Goal: Task Accomplishment & Management: Complete application form

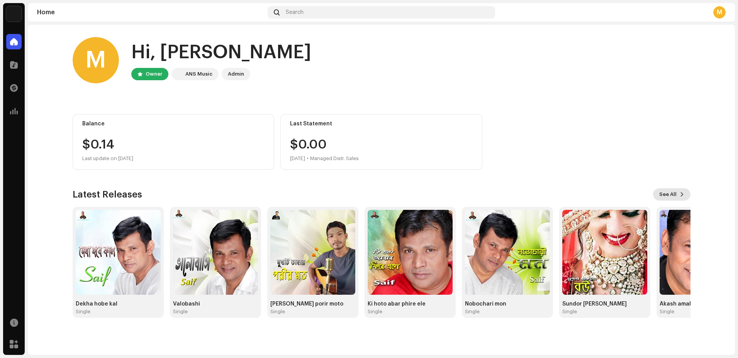
click at [675, 195] on span "See All" at bounding box center [667, 194] width 17 height 15
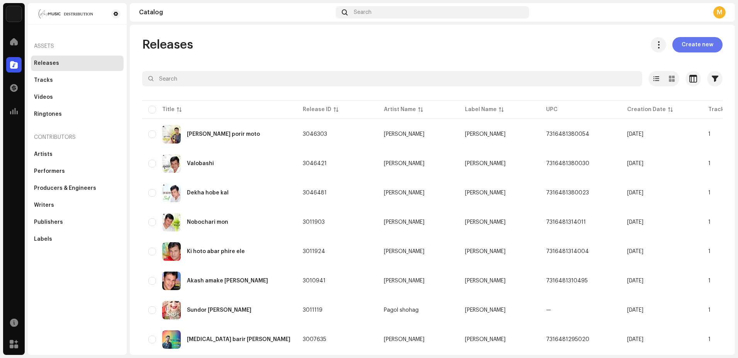
click at [702, 44] on span "Create new" at bounding box center [698, 44] width 32 height 15
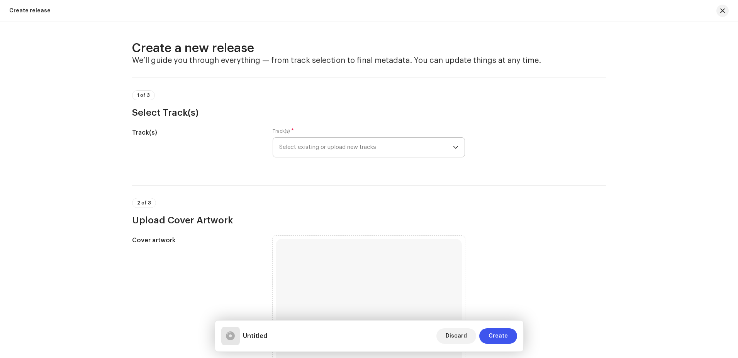
click at [455, 147] on icon "dropdown trigger" at bounding box center [455, 147] width 5 height 5
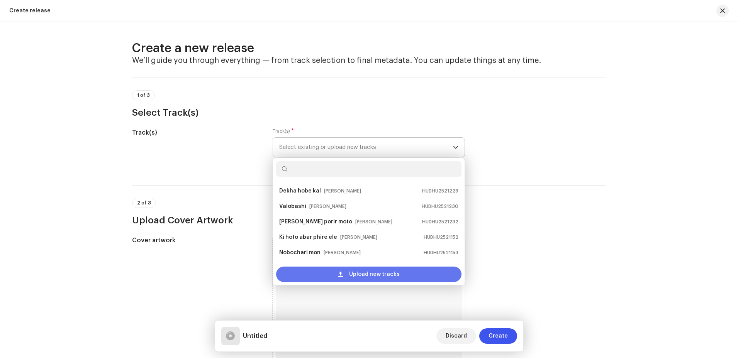
scroll to position [12, 0]
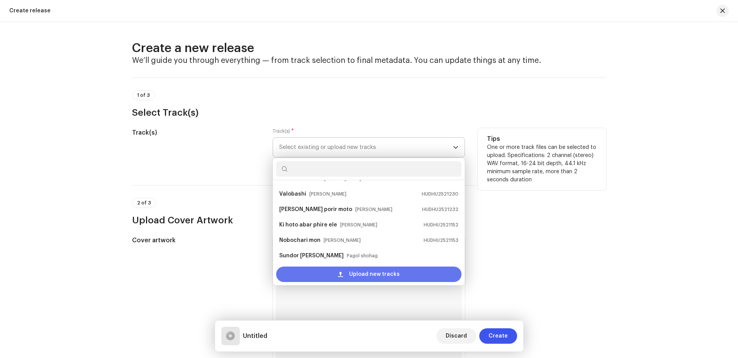
click at [371, 276] on span "Upload new tracks" at bounding box center [374, 274] width 51 height 15
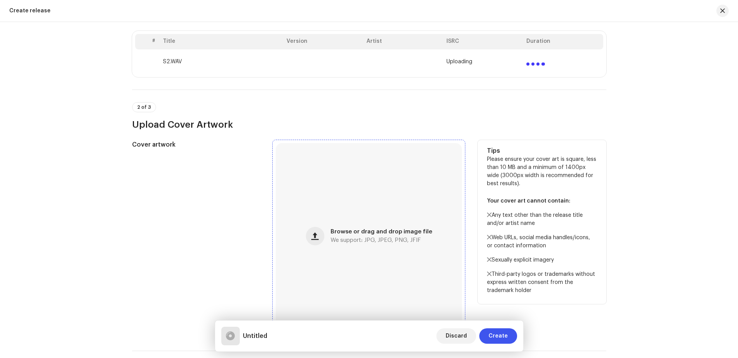
scroll to position [193, 0]
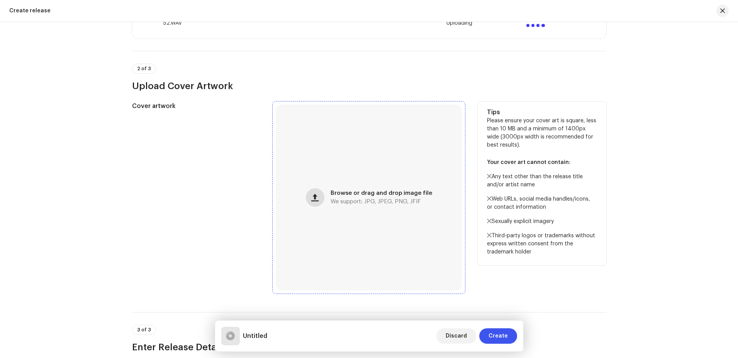
click at [317, 195] on span "button" at bounding box center [314, 198] width 7 height 6
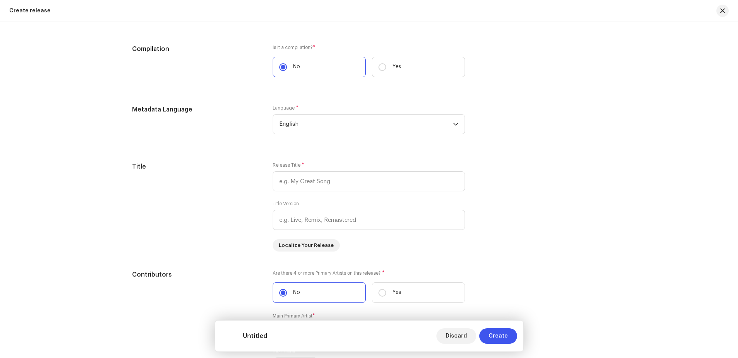
scroll to position [618, 0]
click at [330, 182] on input "text" at bounding box center [369, 180] width 192 height 20
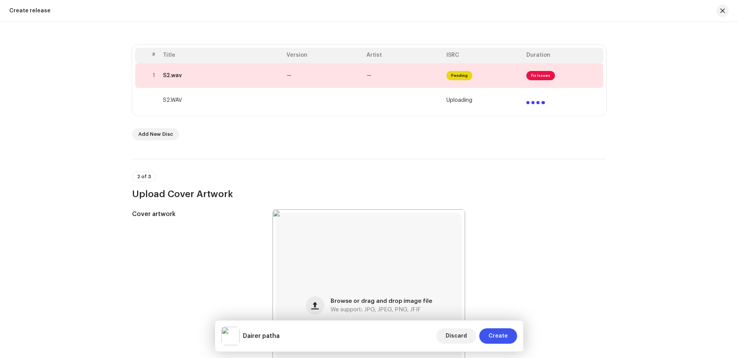
scroll to position [116, 0]
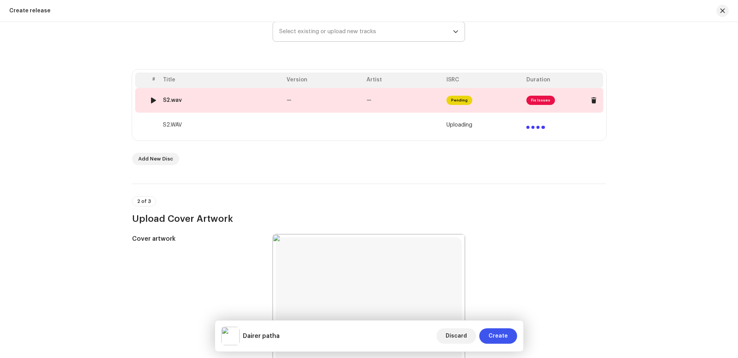
type input "Dairer patha"
click at [327, 100] on td "—" at bounding box center [323, 100] width 80 height 25
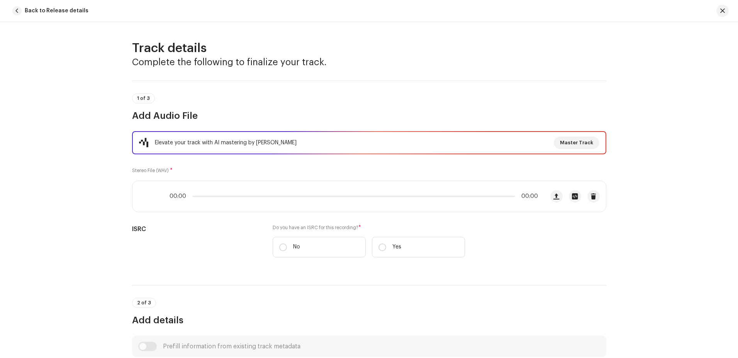
scroll to position [308, 0]
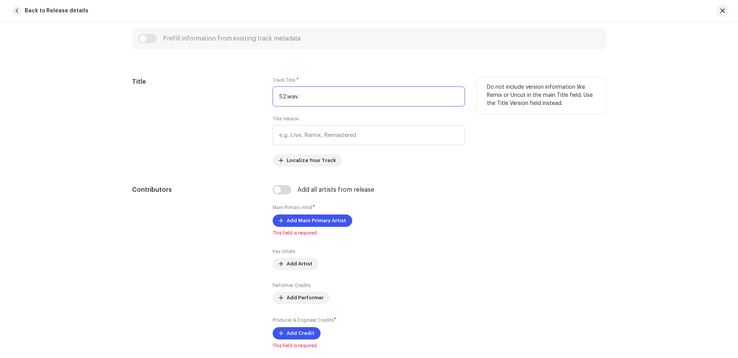
click at [303, 97] on input "S2.wav" at bounding box center [369, 96] width 192 height 20
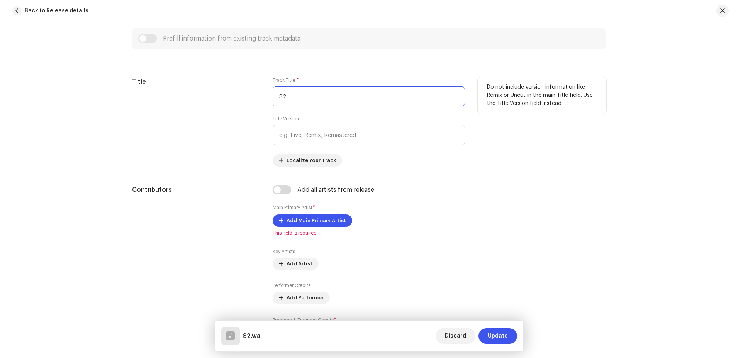
type input "S"
type input "Dairer patha"
click at [298, 159] on span "Localize Your Track" at bounding box center [311, 160] width 49 height 15
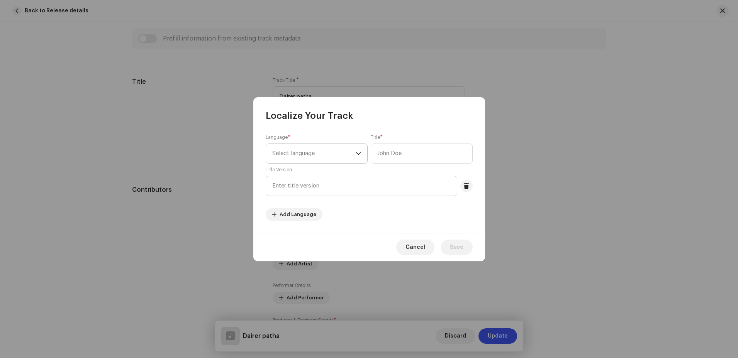
click at [360, 157] on div "dropdown trigger" at bounding box center [358, 153] width 5 height 19
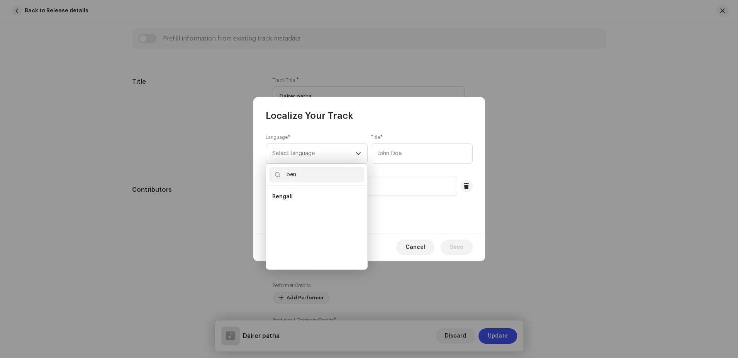
scroll to position [0, 0]
type input "ben"
click at [288, 201] on li "Bengali" at bounding box center [316, 196] width 95 height 15
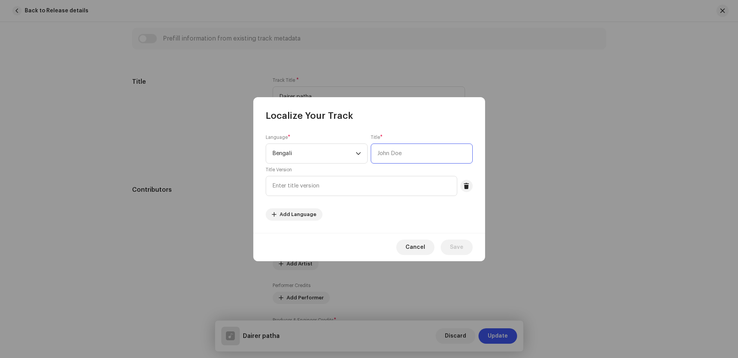
click at [403, 154] on input "text" at bounding box center [422, 154] width 102 height 20
type input "[PERSON_NAME]"
click at [461, 250] on span "Save" at bounding box center [457, 247] width 14 height 15
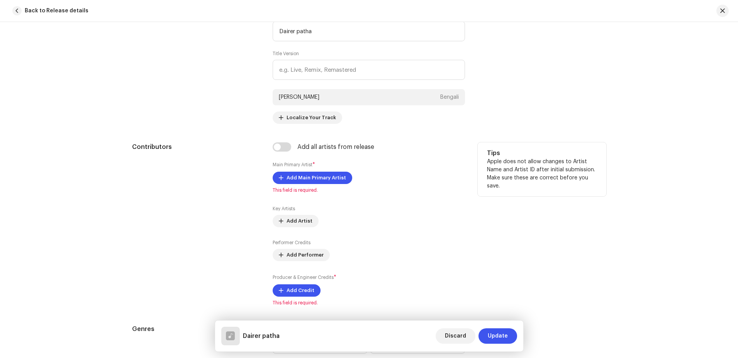
scroll to position [385, 0]
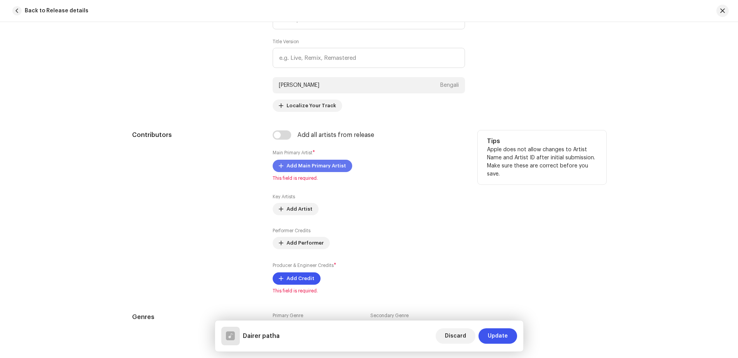
click at [310, 170] on span "Add Main Primary Artist" at bounding box center [316, 165] width 59 height 15
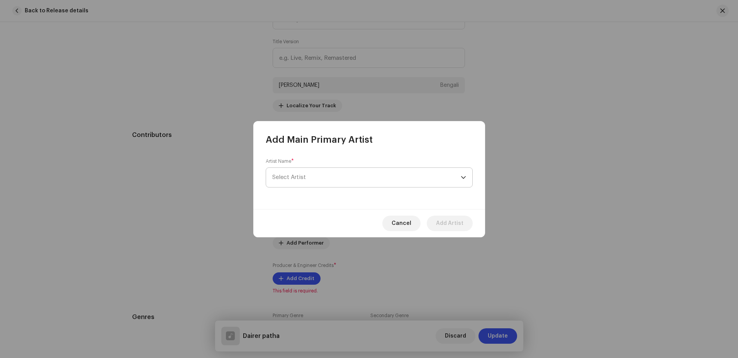
click at [320, 179] on span "Select Artist" at bounding box center [366, 177] width 188 height 19
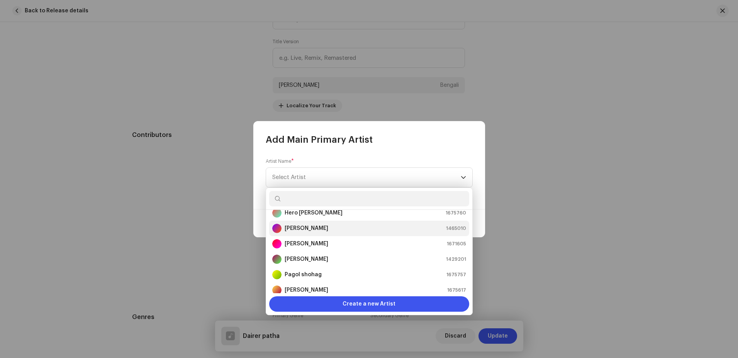
scroll to position [46, 0]
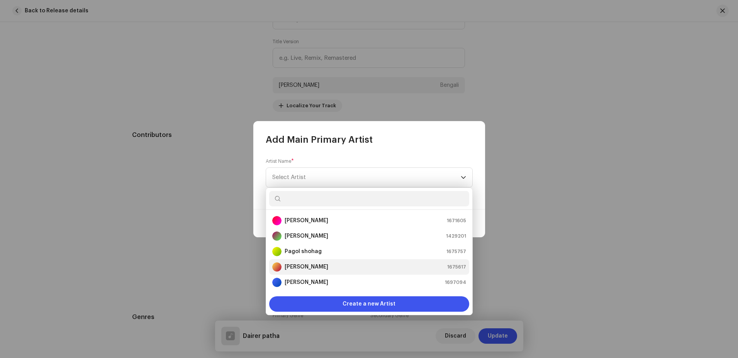
click at [287, 263] on strong "[PERSON_NAME]" at bounding box center [307, 267] width 44 height 8
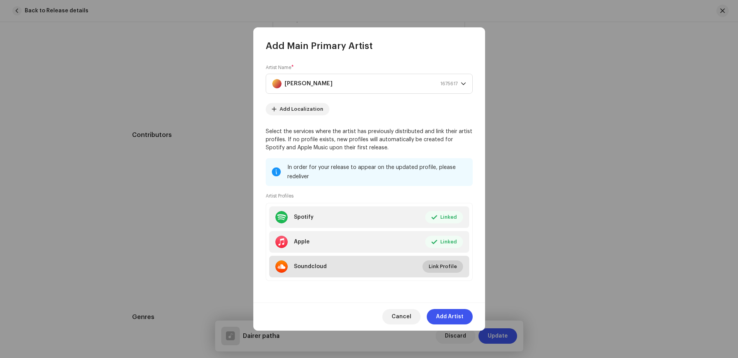
click at [435, 268] on span "Link Profile" at bounding box center [443, 266] width 28 height 15
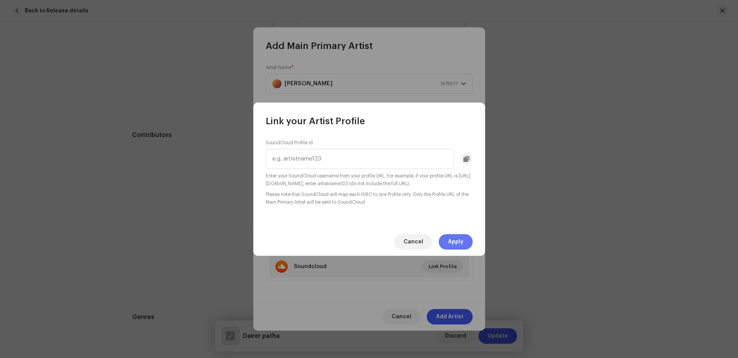
click at [454, 239] on span "Apply" at bounding box center [455, 241] width 15 height 15
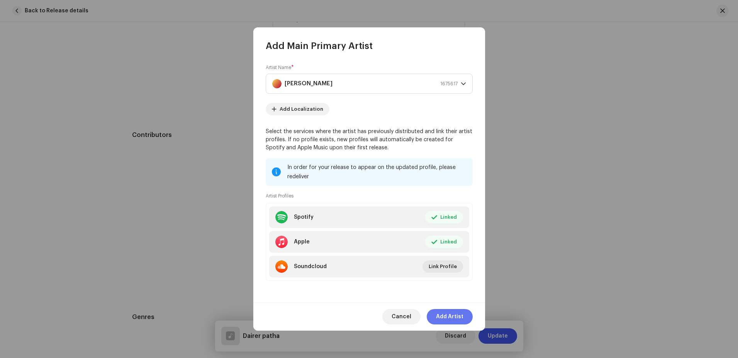
click at [453, 317] on span "Add Artist" at bounding box center [449, 316] width 27 height 15
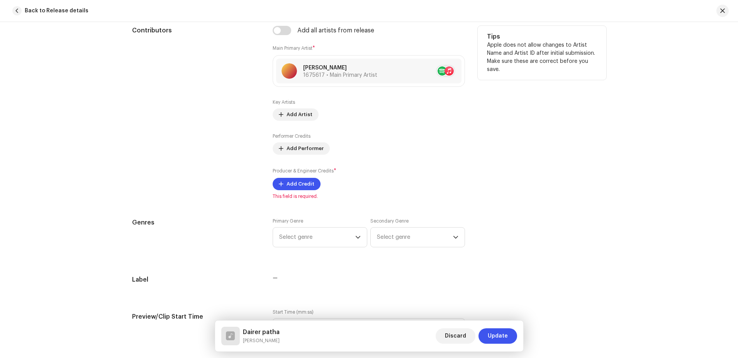
scroll to position [501, 0]
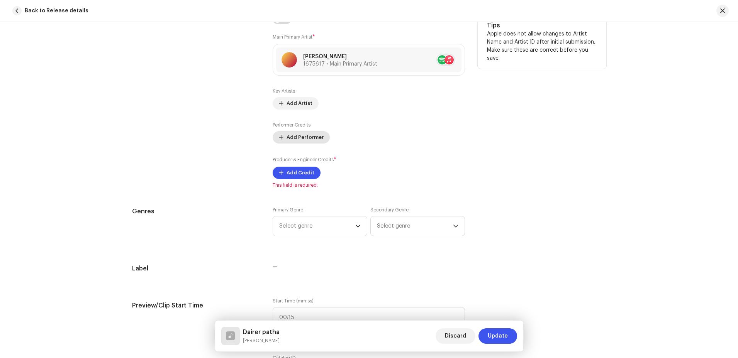
click at [298, 138] on span "Add Performer" at bounding box center [305, 137] width 37 height 15
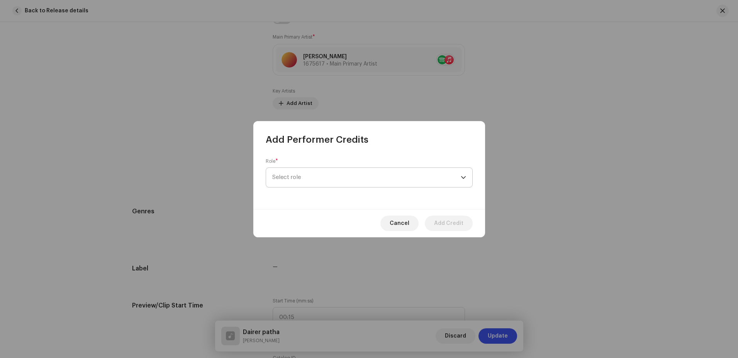
click at [359, 176] on span "Select role" at bounding box center [366, 177] width 188 height 19
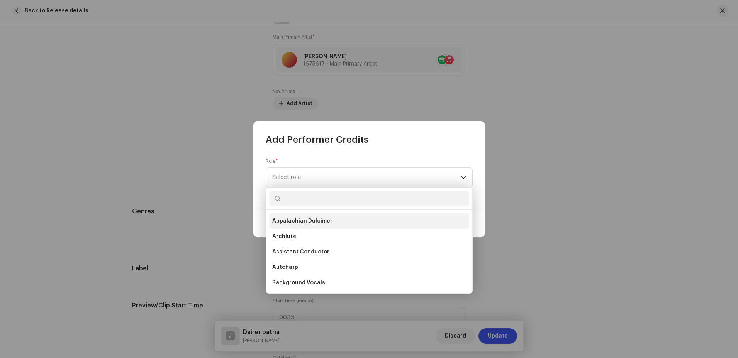
scroll to position [232, 0]
click at [465, 141] on div "Add Performer Credits" at bounding box center [369, 133] width 232 height 25
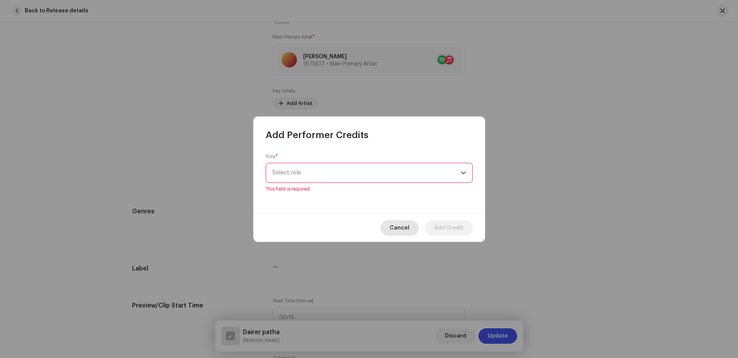
click at [392, 226] on span "Cancel" at bounding box center [400, 227] width 20 height 15
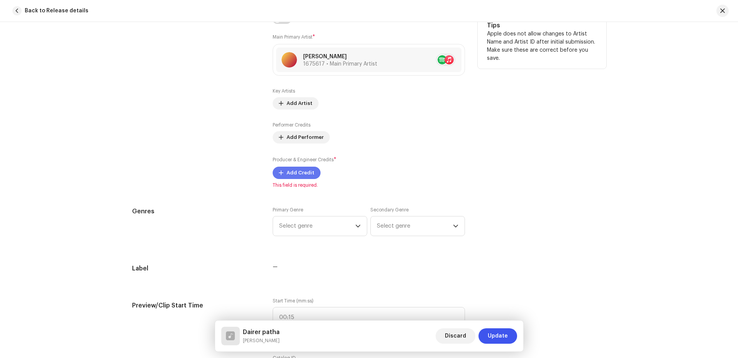
click at [299, 174] on span "Add Credit" at bounding box center [301, 172] width 28 height 15
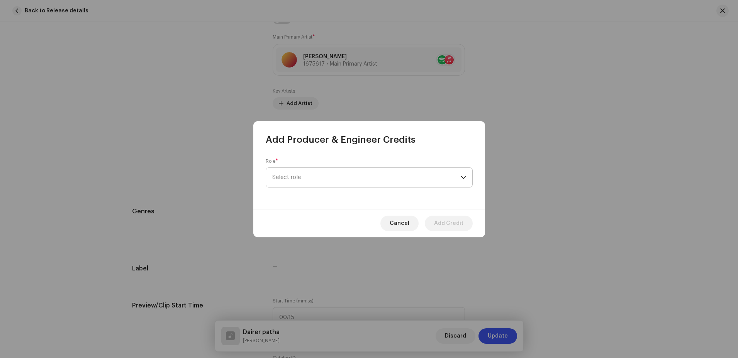
click at [315, 183] on span "Select role" at bounding box center [366, 177] width 188 height 19
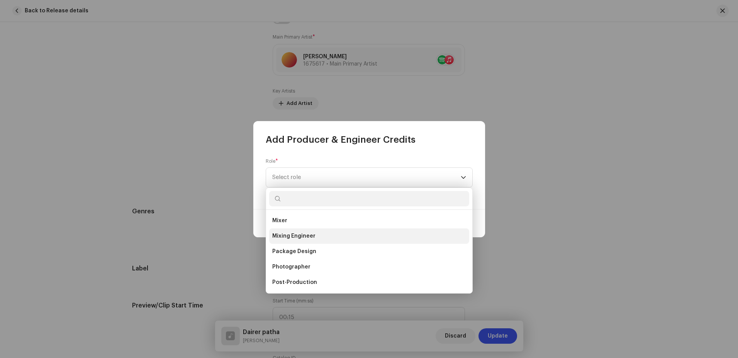
click at [303, 239] on span "Mixing Engineer" at bounding box center [293, 236] width 43 height 8
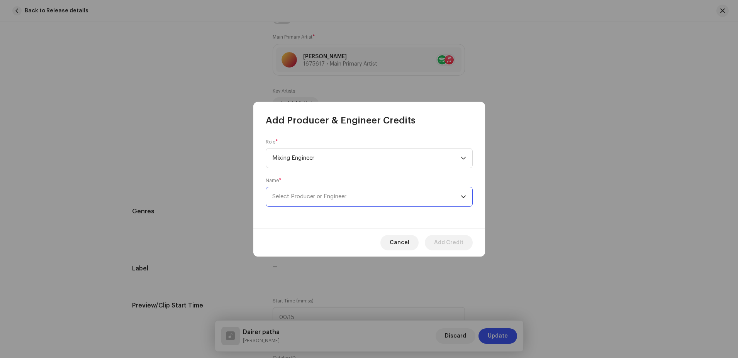
click at [452, 202] on span "Select Producer or Engineer" at bounding box center [366, 196] width 188 height 19
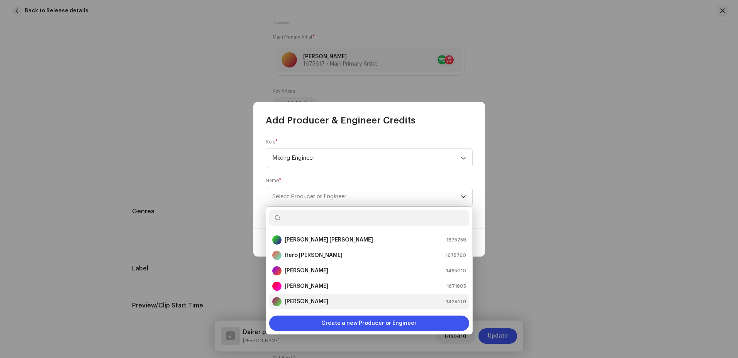
click at [314, 302] on strong "[PERSON_NAME]" at bounding box center [307, 302] width 44 height 8
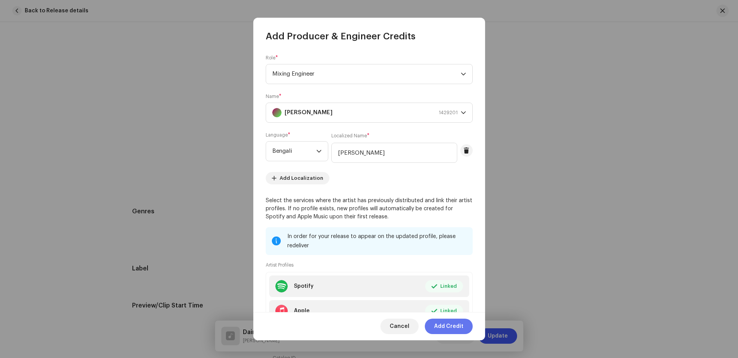
click at [456, 324] on span "Add Credit" at bounding box center [448, 326] width 29 height 15
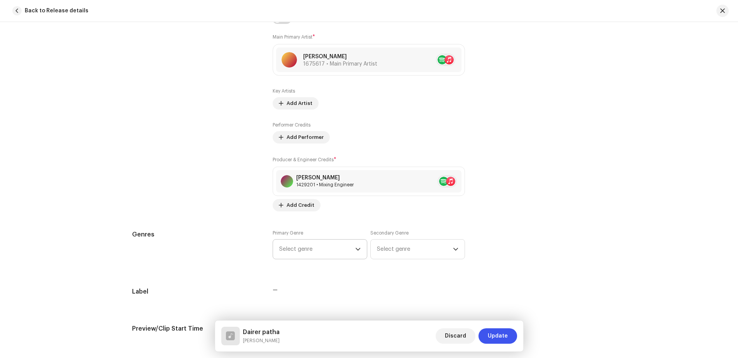
click at [356, 252] on icon "dropdown trigger" at bounding box center [357, 249] width 5 height 5
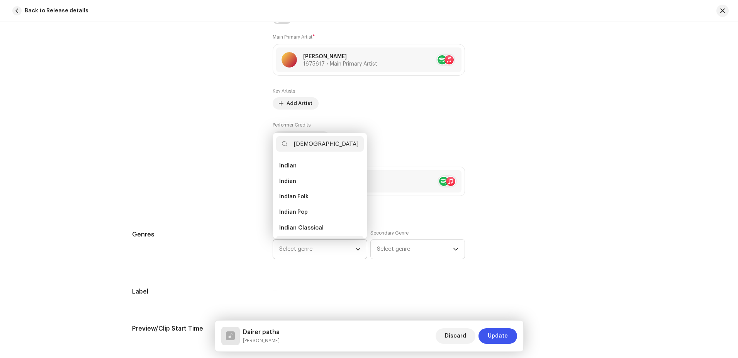
scroll to position [13, 0]
type input "[DEMOGRAPHIC_DATA]"
click at [291, 196] on span "Indian Pop" at bounding box center [293, 200] width 29 height 8
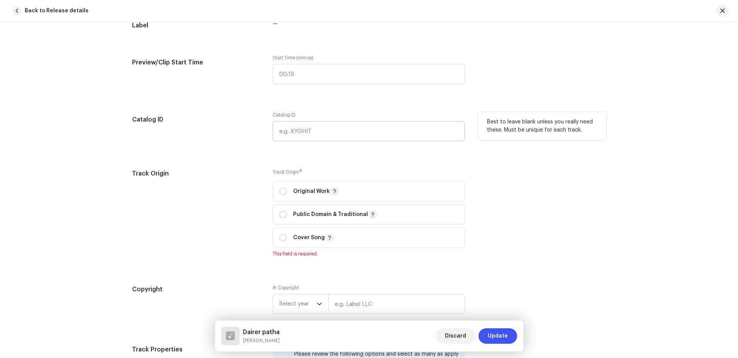
scroll to position [772, 0]
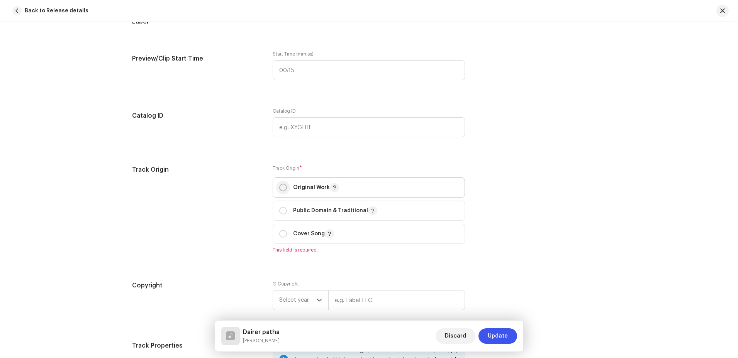
click at [280, 186] on input "radio" at bounding box center [283, 188] width 8 height 8
radio input "true"
click at [319, 292] on icon "dropdown trigger" at bounding box center [319, 291] width 5 height 3
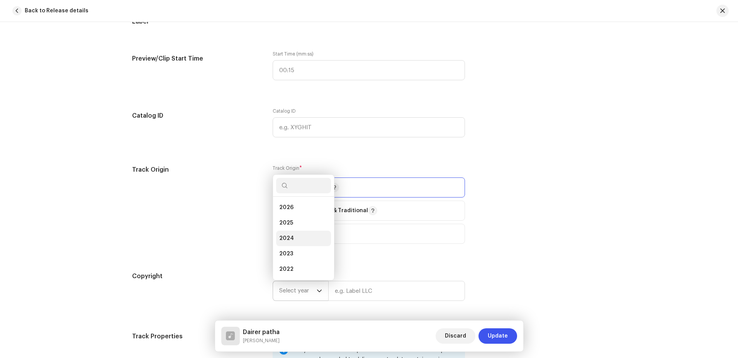
click at [293, 237] on li "2024" at bounding box center [303, 238] width 55 height 15
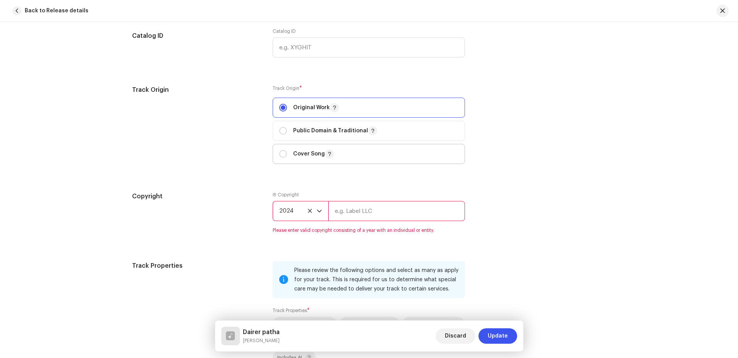
scroll to position [926, 0]
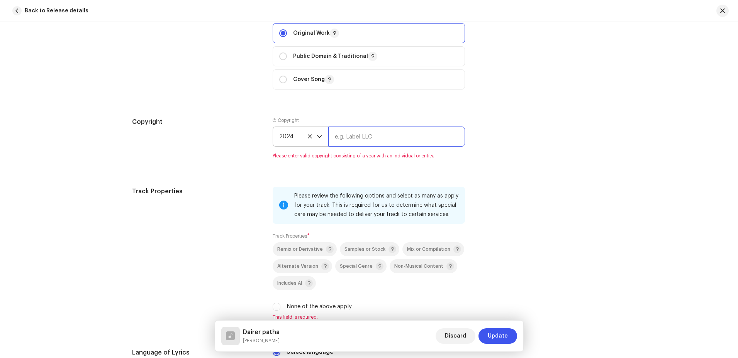
click at [349, 133] on input "text" at bounding box center [396, 137] width 137 height 20
type input "[PERSON_NAME]"
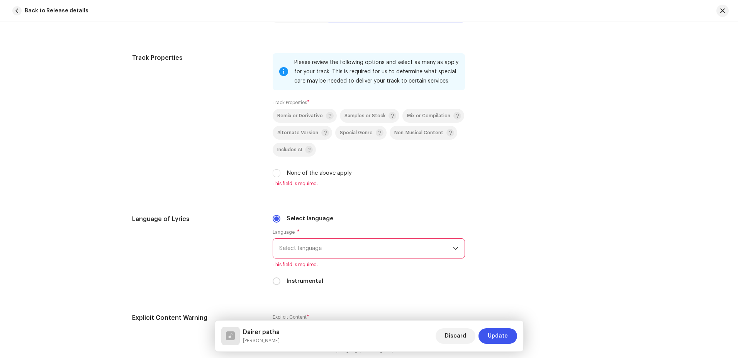
scroll to position [1080, 0]
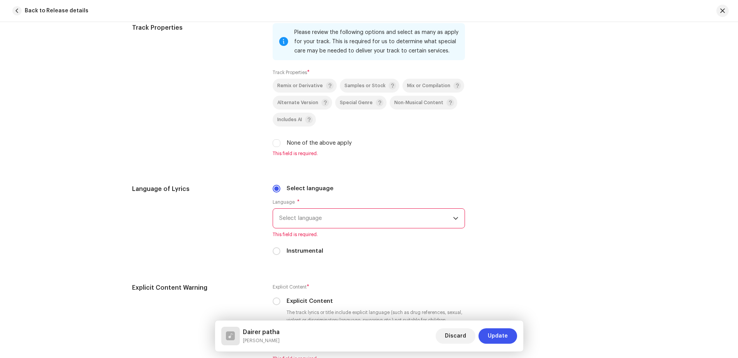
click at [271, 146] on div "Track Properties Please review the following options and select as many as appl…" at bounding box center [369, 94] width 474 height 143
click at [277, 144] on input "None of the above apply" at bounding box center [277, 143] width 8 height 8
checkbox input "true"
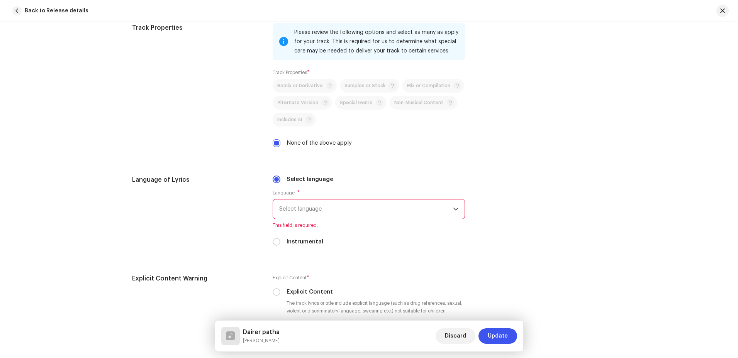
click at [330, 211] on span "Select language" at bounding box center [366, 209] width 174 height 19
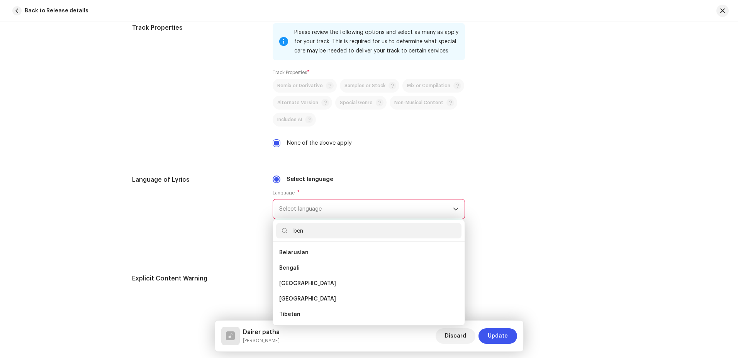
scroll to position [0, 0]
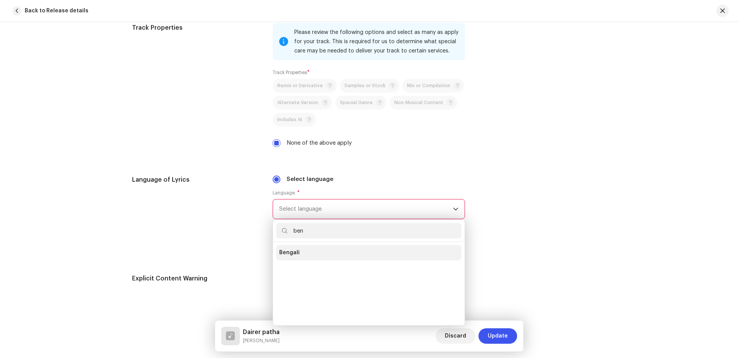
type input "ben"
click at [302, 253] on li "Bengali" at bounding box center [368, 252] width 185 height 15
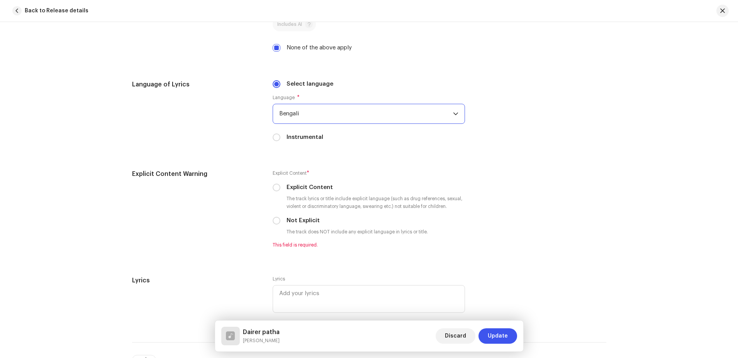
scroll to position [1274, 0]
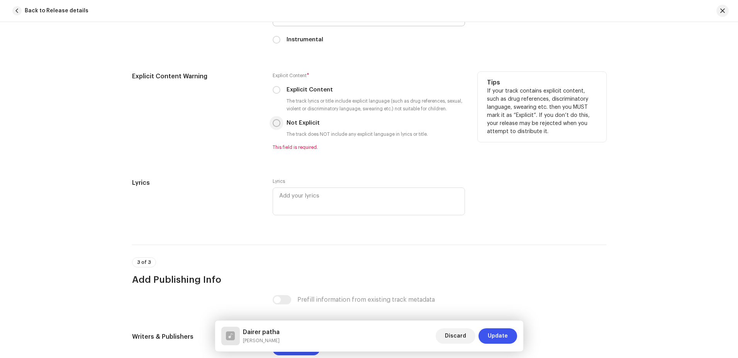
click at [274, 124] on input "Not Explicit" at bounding box center [277, 123] width 8 height 8
radio input "true"
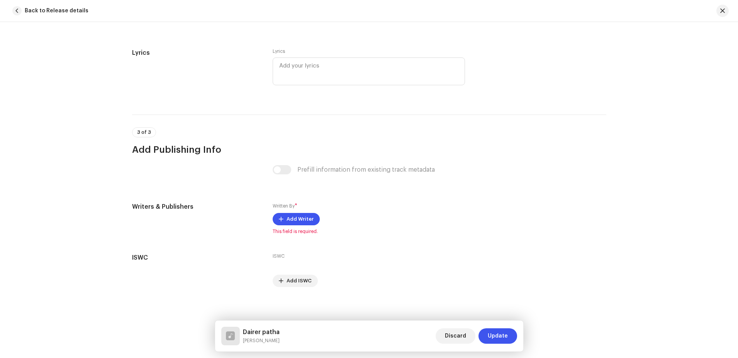
scroll to position [1398, 0]
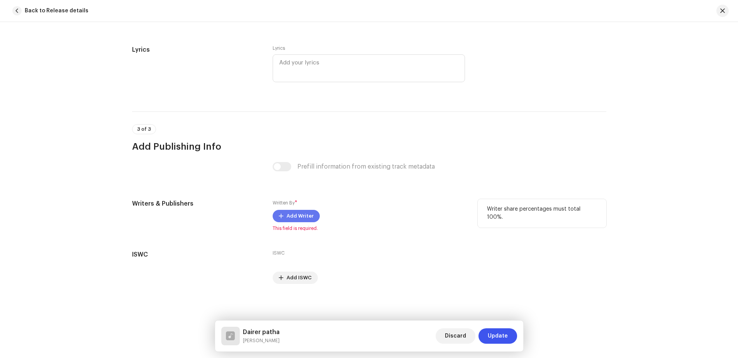
click at [288, 219] on span "Add Writer" at bounding box center [300, 216] width 27 height 15
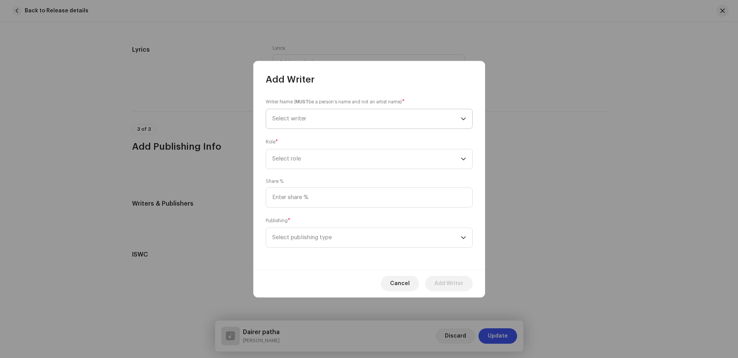
click at [463, 120] on icon "dropdown trigger" at bounding box center [463, 118] width 5 height 5
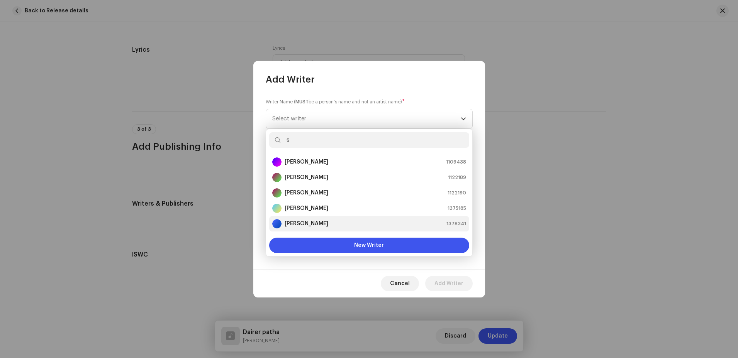
type input "s"
click at [290, 223] on strong "[PERSON_NAME]" at bounding box center [307, 224] width 44 height 8
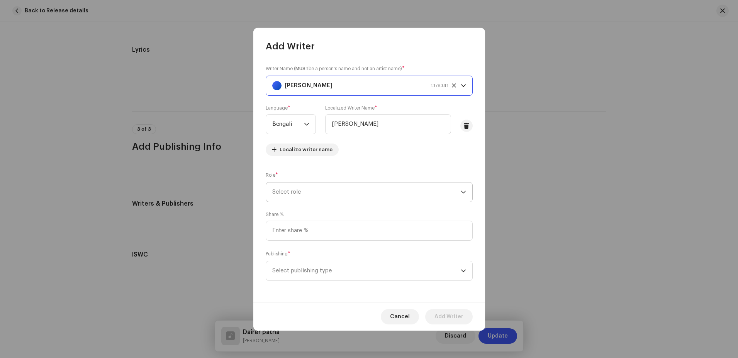
click at [319, 190] on span "Select role" at bounding box center [366, 192] width 188 height 19
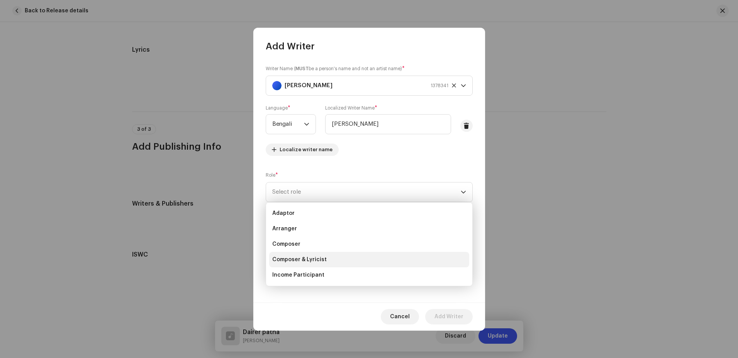
click at [307, 256] on span "Composer & Lyricist" at bounding box center [299, 260] width 54 height 8
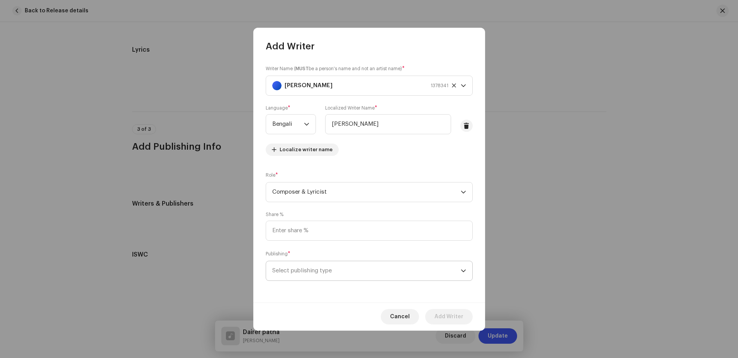
click at [319, 267] on span "Select publishing type" at bounding box center [366, 270] width 188 height 19
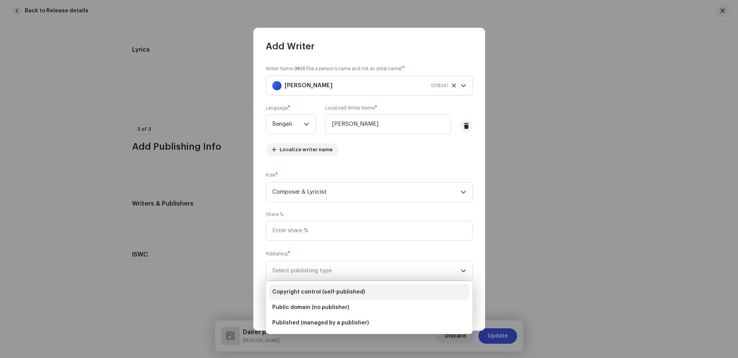
click at [314, 294] on span "Copyright control (self-published)" at bounding box center [318, 292] width 93 height 8
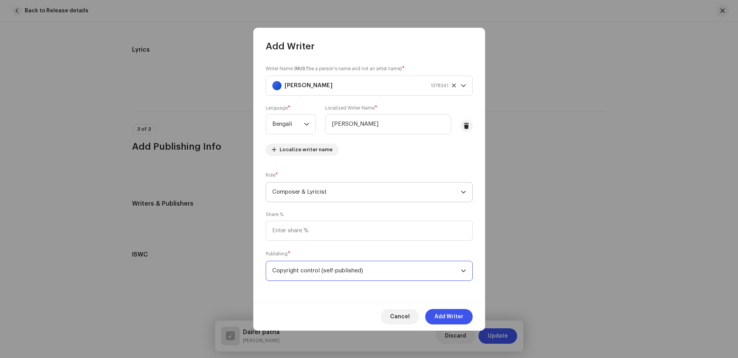
click at [464, 191] on icon "dropdown trigger" at bounding box center [463, 192] width 5 height 5
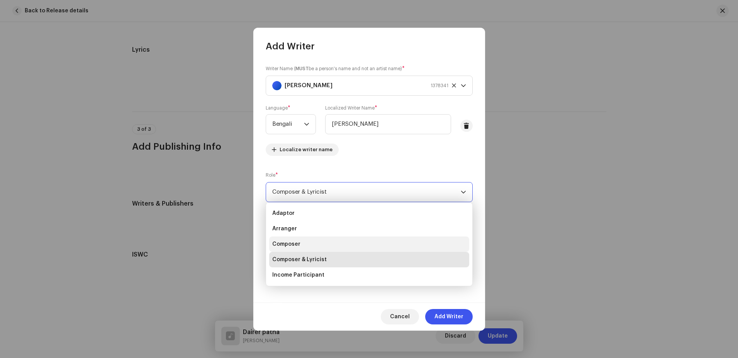
scroll to position [39, 0]
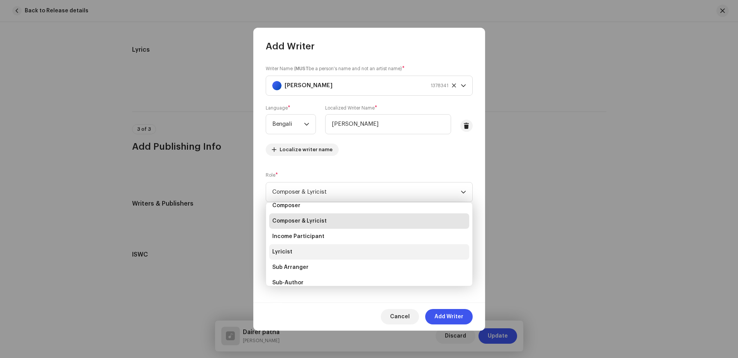
click at [285, 254] on span "Lyricist" at bounding box center [282, 252] width 20 height 8
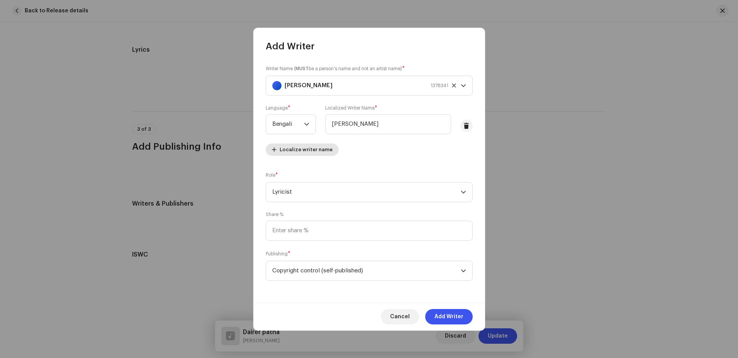
click at [281, 149] on span "Localize writer name" at bounding box center [306, 149] width 53 height 15
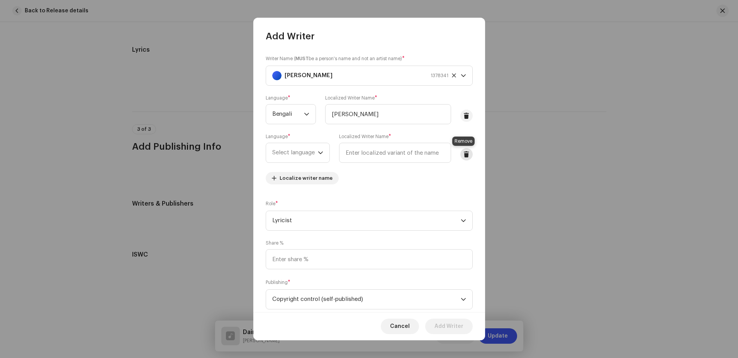
click at [463, 153] on span at bounding box center [466, 154] width 6 height 6
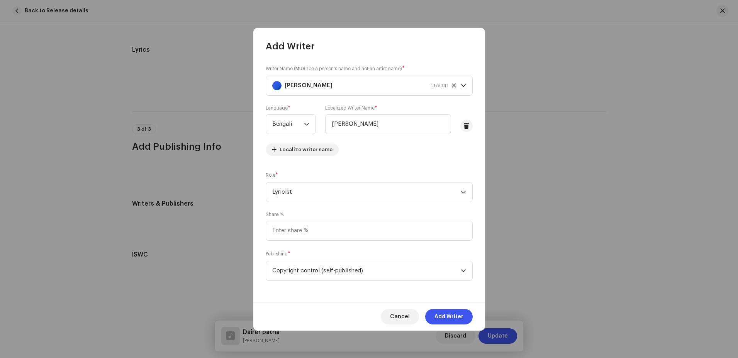
click at [445, 317] on span "Add Writer" at bounding box center [448, 316] width 29 height 15
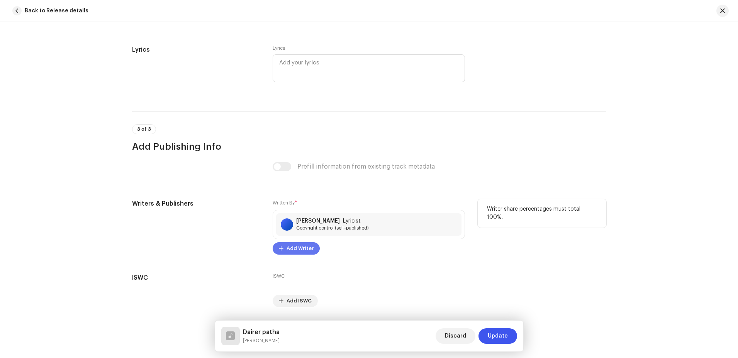
scroll to position [1421, 0]
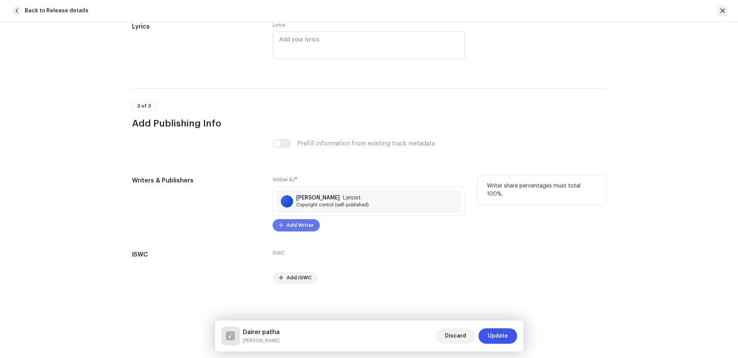
click at [284, 224] on button "Add Writer" at bounding box center [296, 225] width 47 height 12
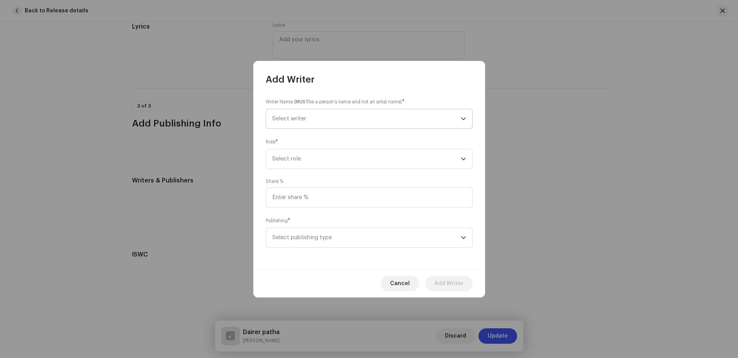
click at [465, 122] on div "dropdown trigger" at bounding box center [463, 118] width 5 height 19
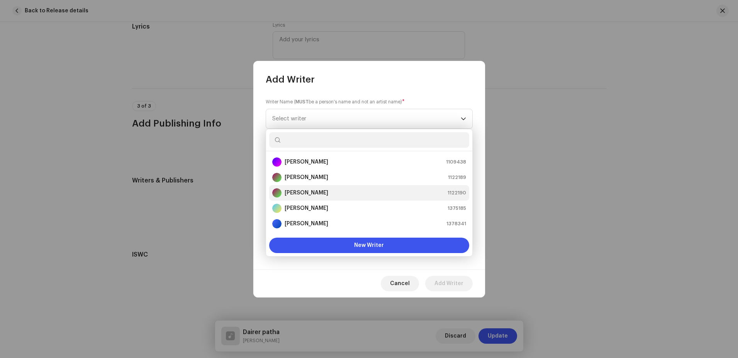
click at [307, 189] on strong "[PERSON_NAME]" at bounding box center [307, 193] width 44 height 8
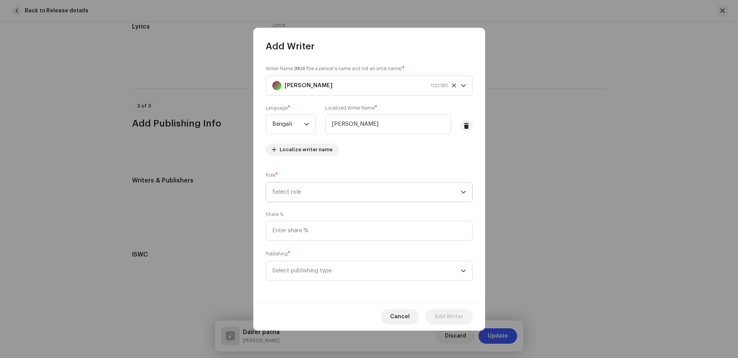
click at [317, 191] on span "Select role" at bounding box center [366, 192] width 188 height 19
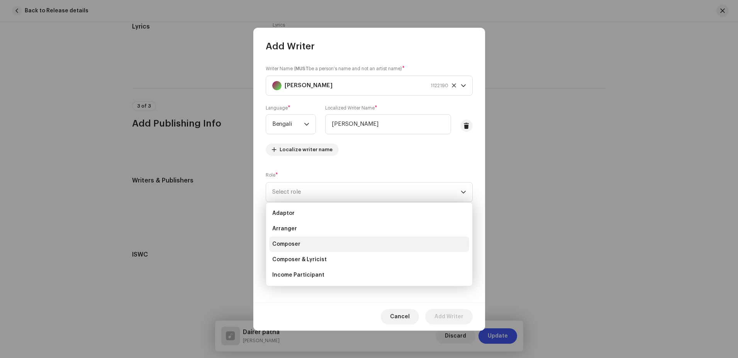
click at [295, 247] on span "Composer" at bounding box center [286, 245] width 28 height 8
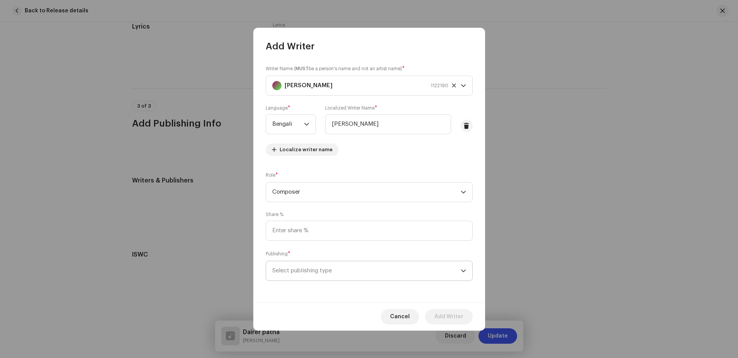
click at [322, 270] on span "Select publishing type" at bounding box center [366, 270] width 188 height 19
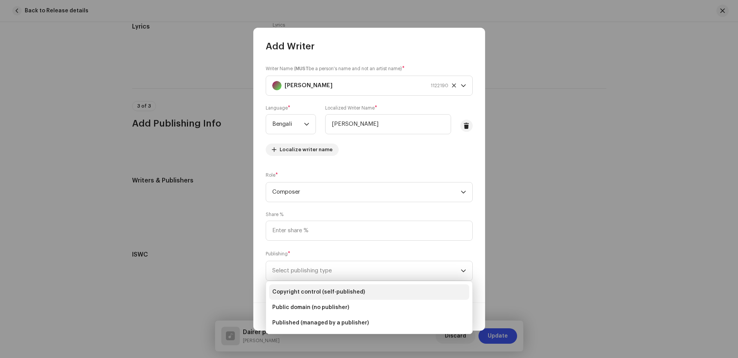
click at [329, 291] on span "Copyright control (self-published)" at bounding box center [318, 292] width 93 height 8
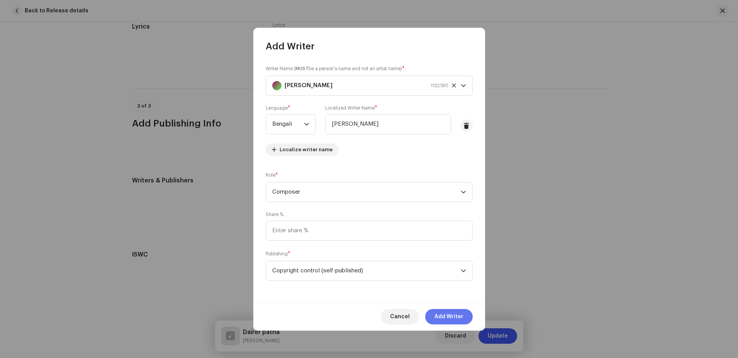
click at [464, 319] on button "Add Writer" at bounding box center [448, 316] width 47 height 15
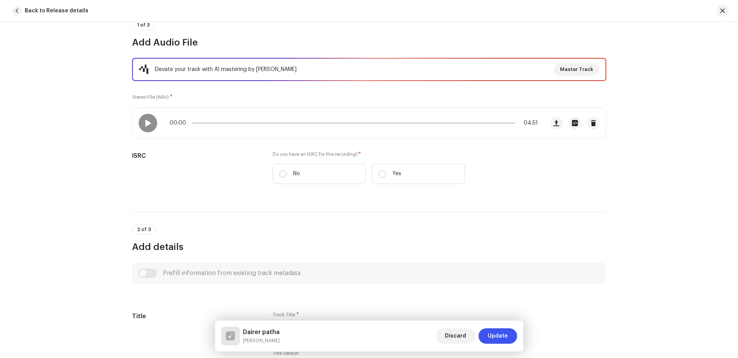
scroll to position [0, 0]
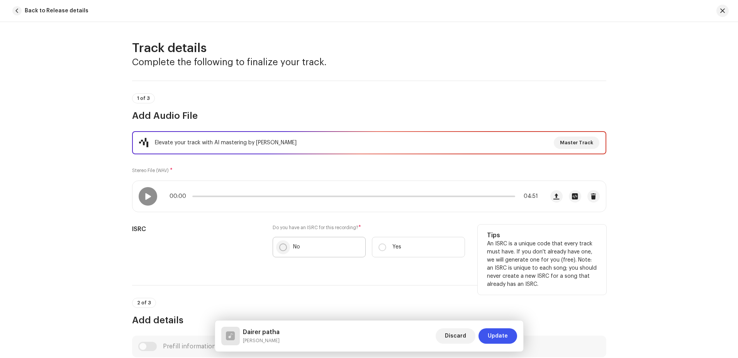
click at [282, 247] on input "No" at bounding box center [283, 248] width 8 height 8
radio input "true"
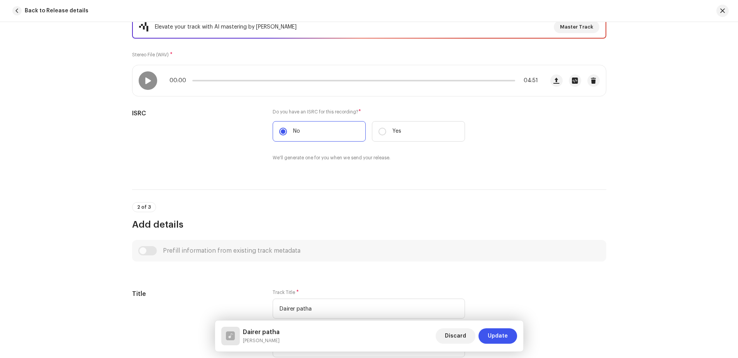
scroll to position [154, 0]
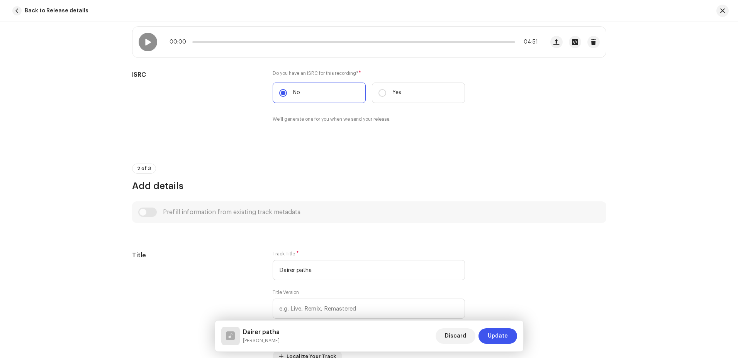
click at [144, 212] on div "Prefill information from existing track metadata" at bounding box center [369, 212] width 462 height 9
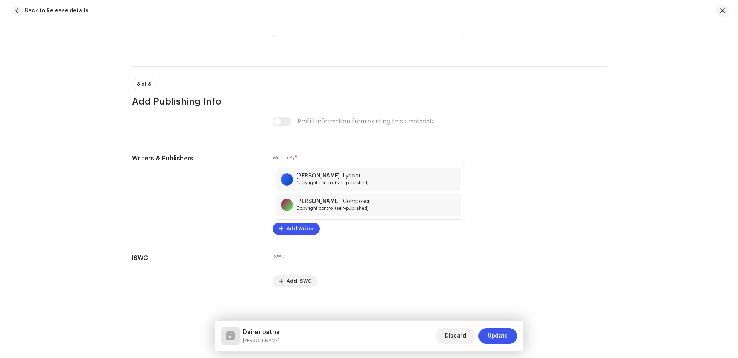
scroll to position [1466, 0]
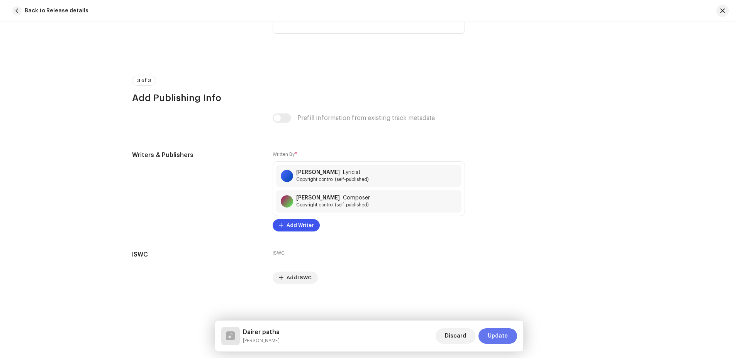
click at [507, 341] on span "Update" at bounding box center [498, 336] width 20 height 15
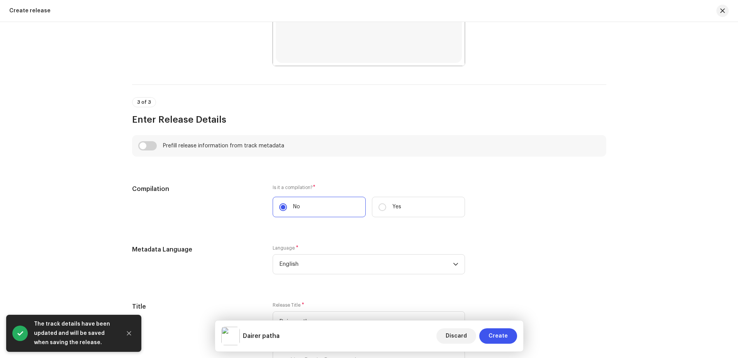
scroll to position [502, 0]
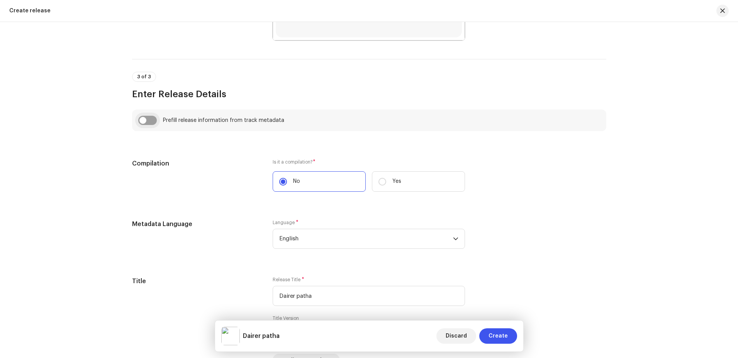
click at [145, 121] on input "checkbox" at bounding box center [147, 120] width 19 height 9
checkbox input "true"
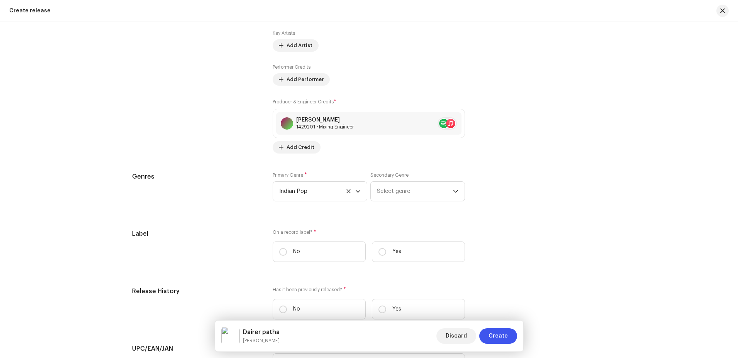
scroll to position [1043, 0]
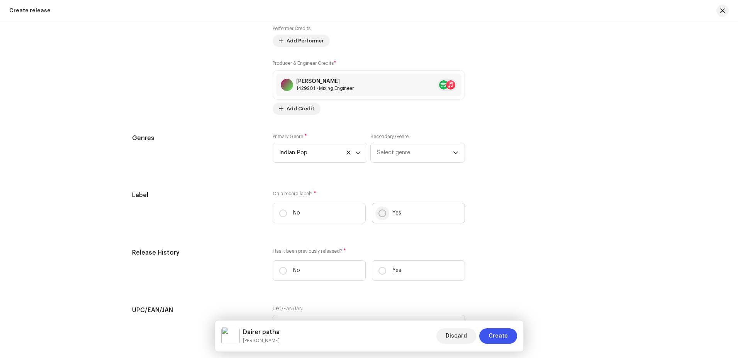
click at [379, 213] on input "Yes" at bounding box center [382, 214] width 8 height 8
radio input "true"
click at [434, 253] on span "Select label" at bounding box center [366, 252] width 174 height 19
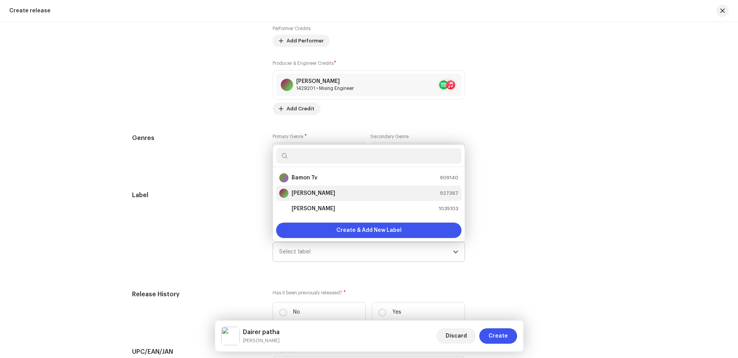
click at [335, 192] on strong "[PERSON_NAME]" at bounding box center [314, 194] width 44 height 8
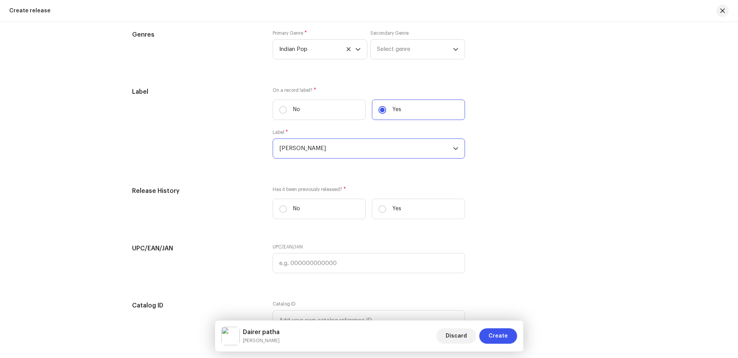
scroll to position [1197, 0]
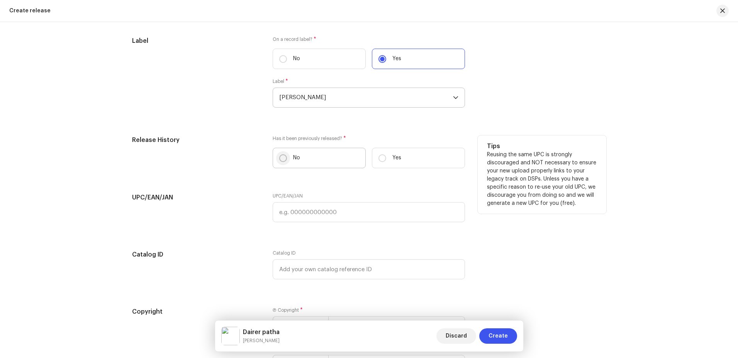
click at [283, 161] on input "No" at bounding box center [283, 158] width 8 height 8
radio input "true"
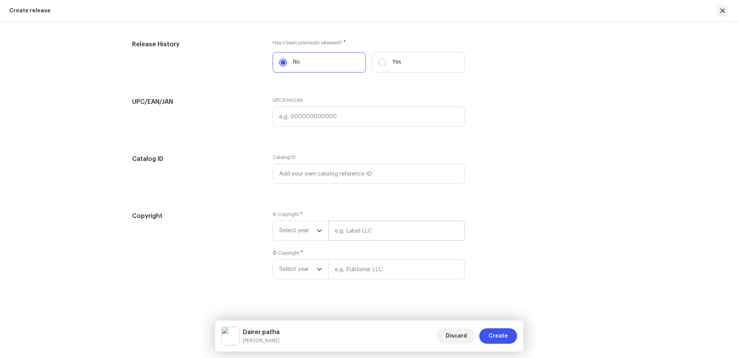
scroll to position [1297, 0]
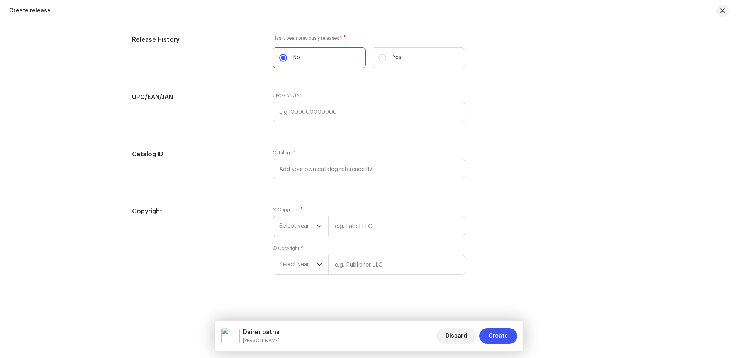
click at [319, 228] on icon "dropdown trigger" at bounding box center [319, 226] width 5 height 5
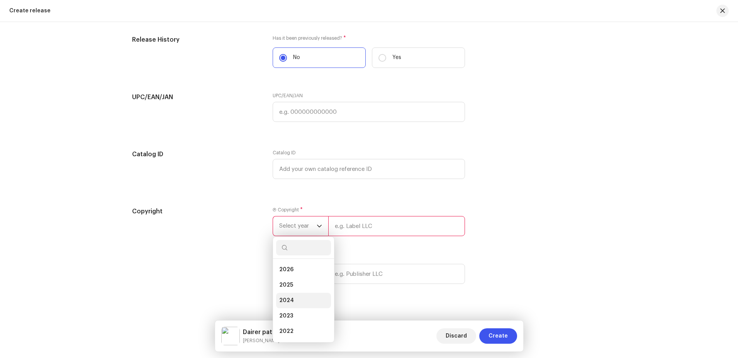
click at [291, 299] on span "2024" at bounding box center [286, 301] width 15 height 8
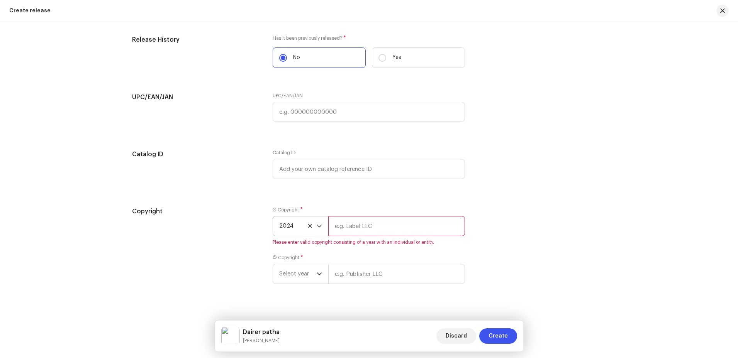
click at [359, 227] on input "text" at bounding box center [396, 226] width 137 height 20
type input "[PERSON_NAME]"
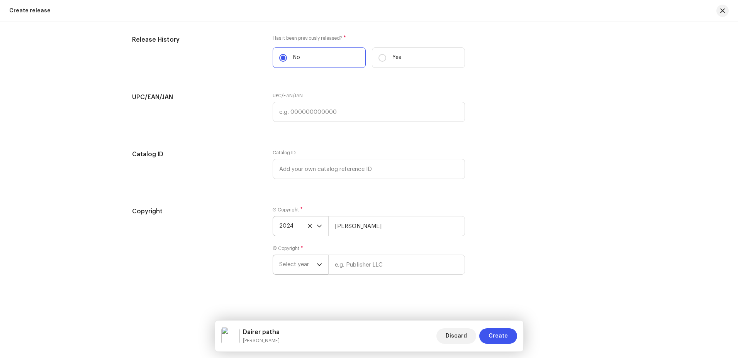
click at [309, 267] on span "Select year" at bounding box center [297, 264] width 37 height 19
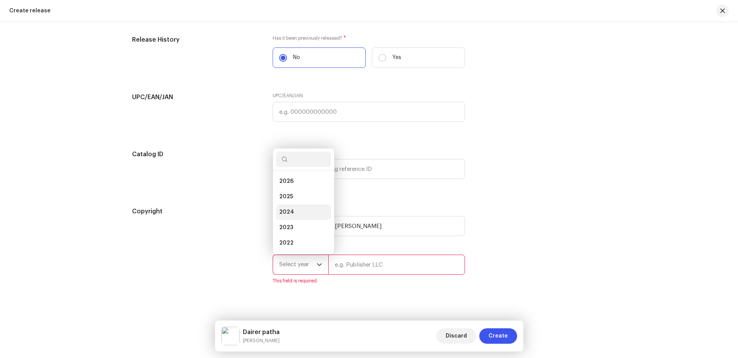
click at [294, 211] on li "2024" at bounding box center [303, 212] width 55 height 15
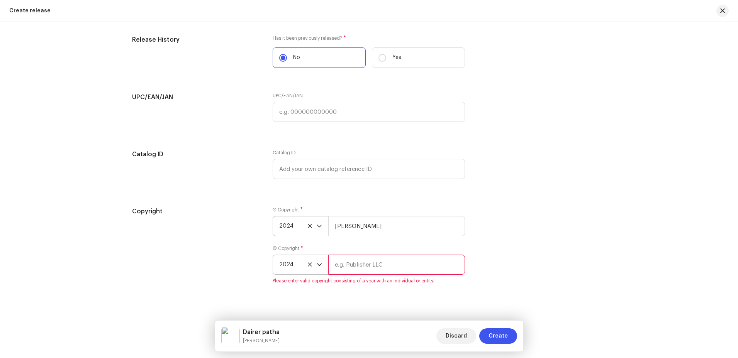
click at [366, 265] on input "text" at bounding box center [396, 265] width 137 height 20
type input "[PERSON_NAME]"
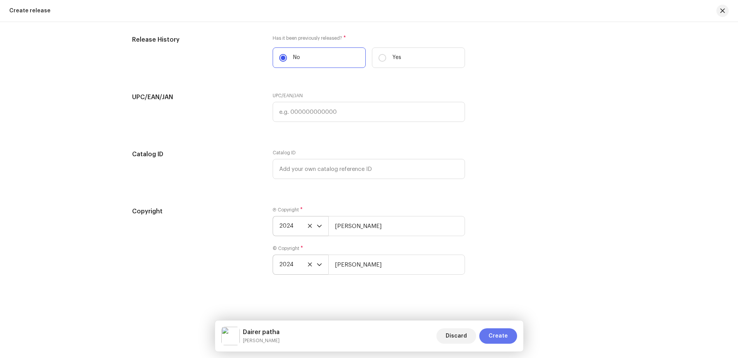
click at [504, 333] on span "Create" at bounding box center [497, 336] width 19 height 15
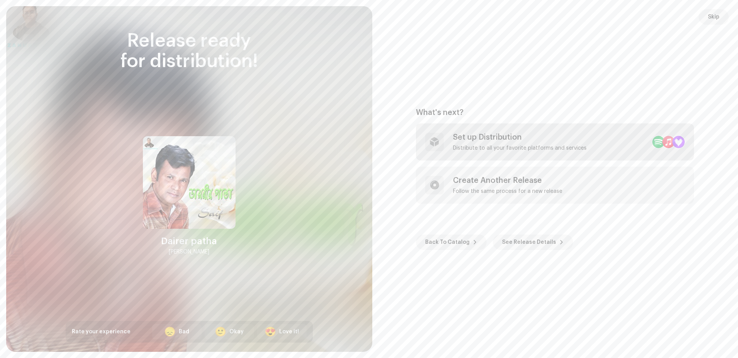
click at [501, 137] on div "Set up Distribution" at bounding box center [520, 137] width 134 height 9
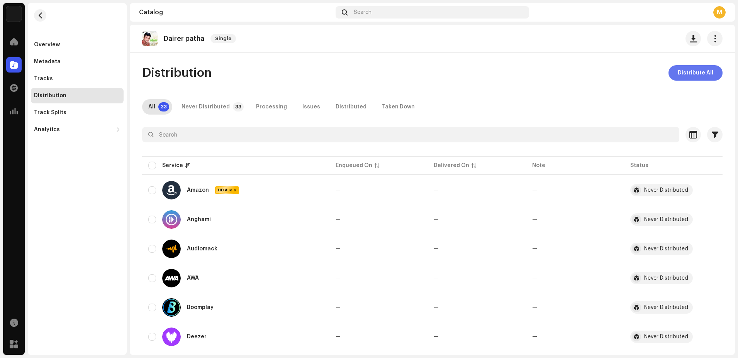
click at [697, 70] on span "Distribute All" at bounding box center [696, 72] width 36 height 15
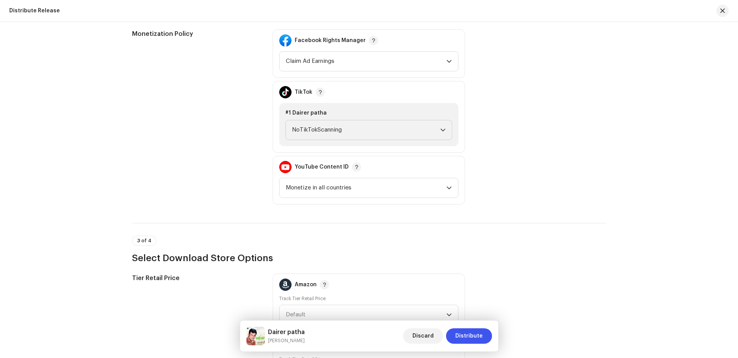
scroll to position [965, 0]
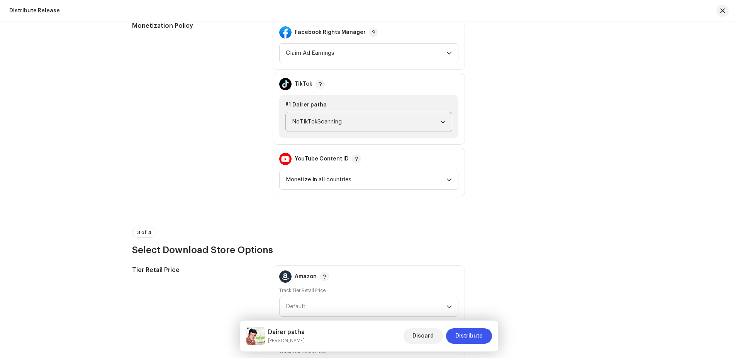
click at [442, 124] on icon "dropdown trigger" at bounding box center [442, 121] width 5 height 5
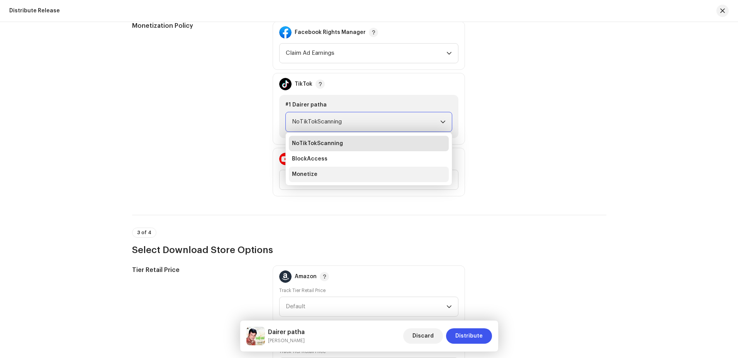
click at [331, 177] on li "Monetize" at bounding box center [369, 174] width 160 height 15
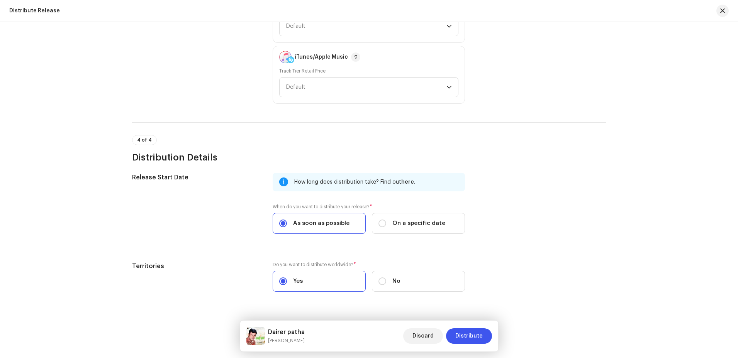
scroll to position [1263, 0]
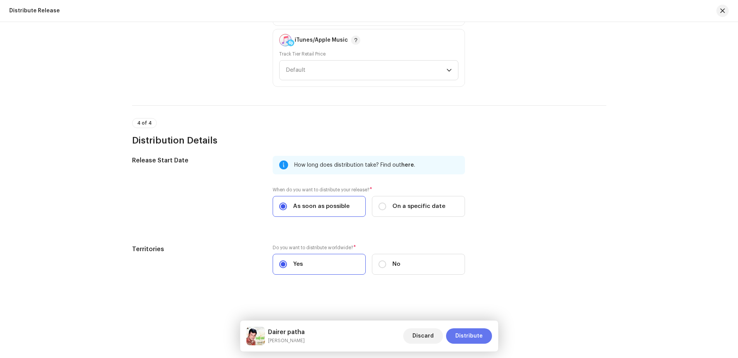
click at [470, 337] on span "Distribute" at bounding box center [468, 336] width 27 height 15
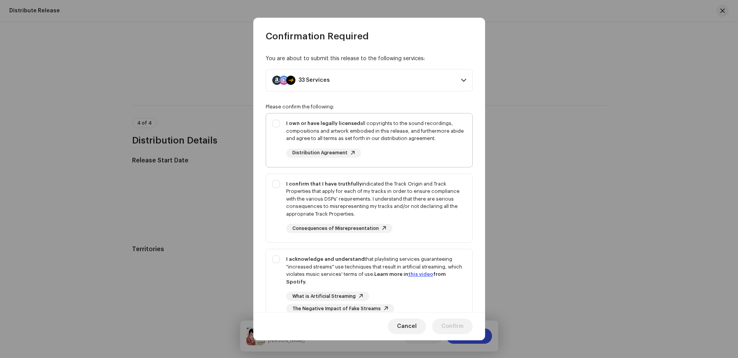
click at [280, 123] on div "I own or have legally licensed all copyrights to the sound recordings, composit…" at bounding box center [369, 139] width 206 height 51
checkbox input "true"
click at [276, 189] on div "I confirm that I have truthfully indicated the Track Origin and Track Propertie…" at bounding box center [369, 207] width 206 height 66
checkbox input "true"
click at [276, 263] on div "I acknowledge and understand that playlisting services guaranteeing "increased …" at bounding box center [369, 284] width 206 height 70
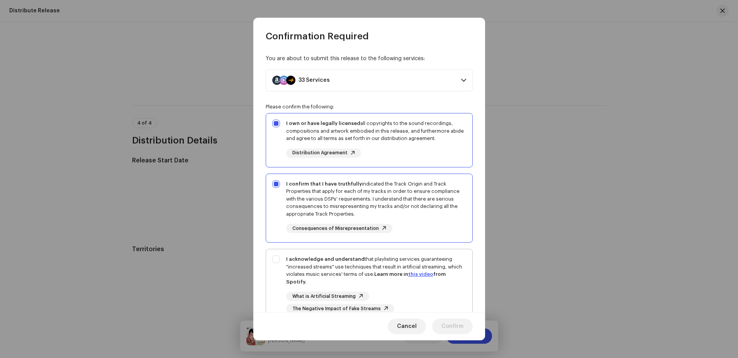
checkbox input "true"
click at [460, 329] on span "Confirm" at bounding box center [452, 326] width 22 height 15
